Goal: Navigation & Orientation: Find specific page/section

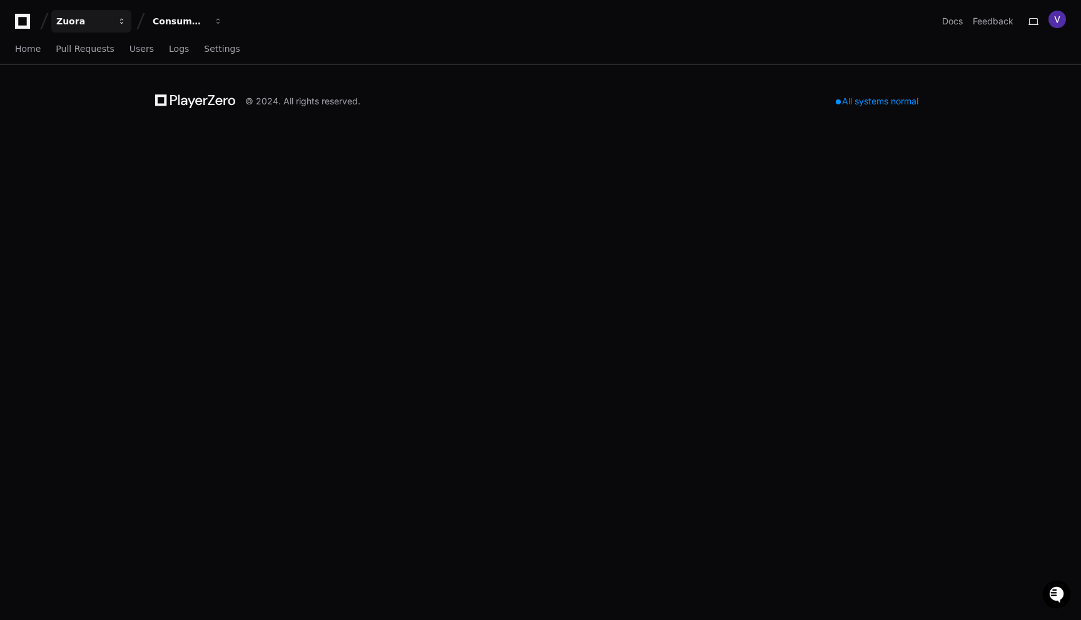
click at [101, 21] on div "Zuora" at bounding box center [83, 21] width 54 height 13
click at [110, 18] on div "Consumption" at bounding box center [83, 21] width 54 height 13
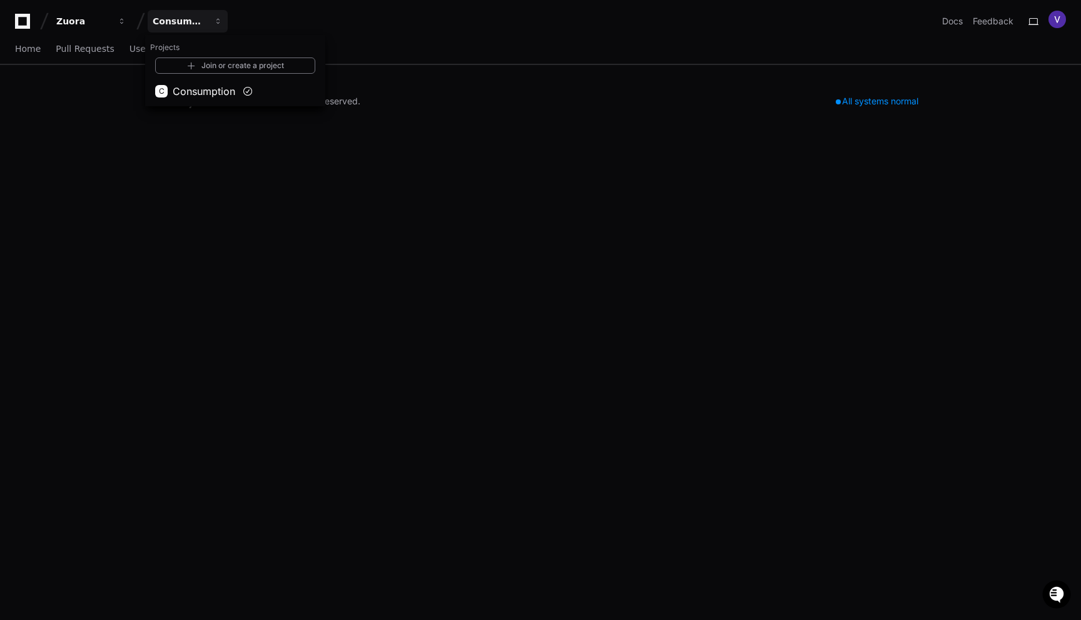
click at [308, 15] on div "Zuora Consumption Projects Join or create a project C Consumption Docs Feedback" at bounding box center [540, 21] width 1051 height 23
click at [21, 49] on span "Home" at bounding box center [28, 49] width 26 height 8
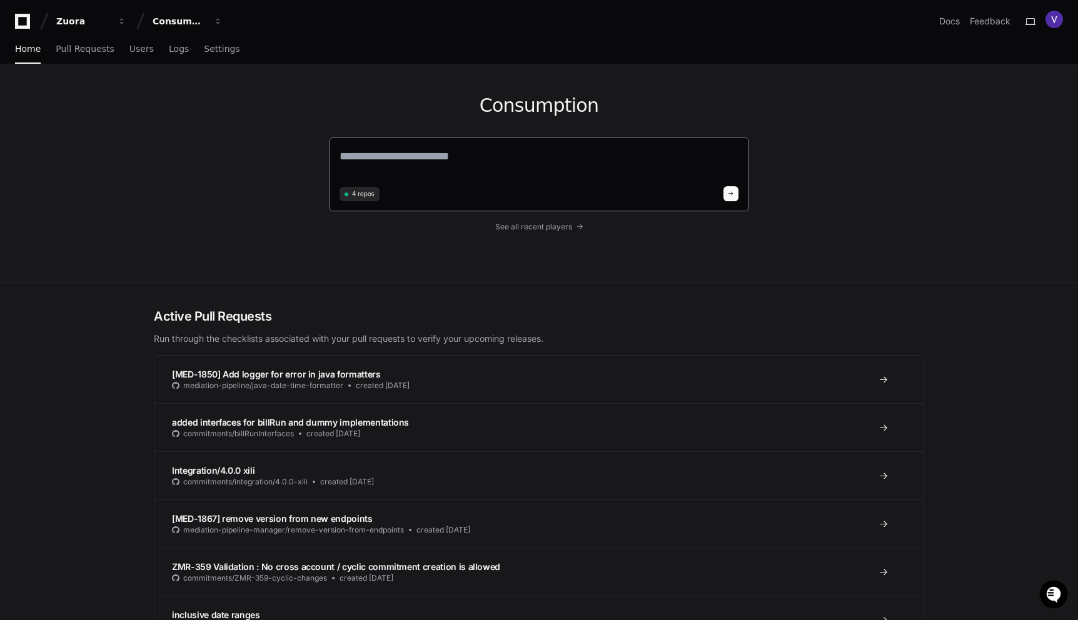
click at [421, 166] on textarea at bounding box center [539, 165] width 399 height 35
click at [81, 49] on span "Pull Requests" at bounding box center [85, 49] width 58 height 8
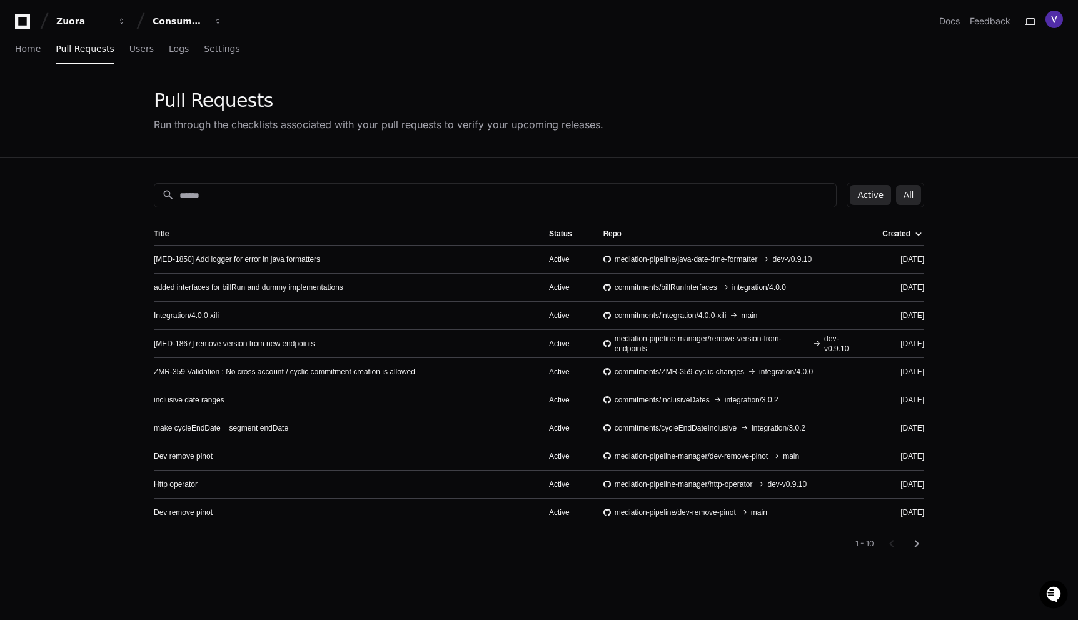
click at [906, 194] on button "All" at bounding box center [908, 195] width 25 height 20
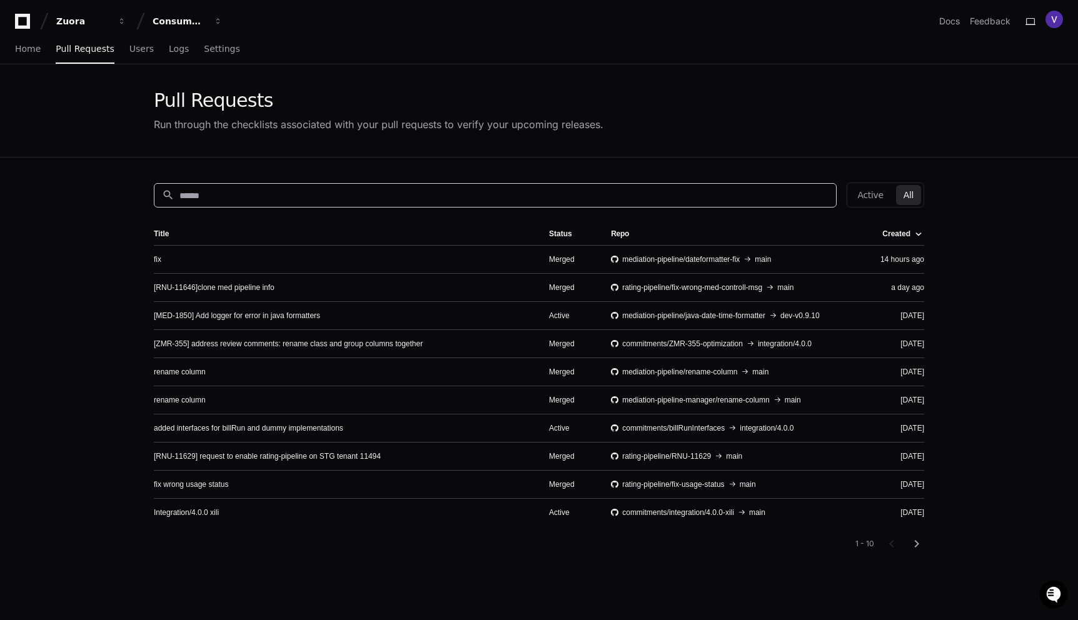
click at [240, 194] on input at bounding box center [503, 195] width 649 height 13
